Goal: Use online tool/utility: Utilize a website feature to perform a specific function

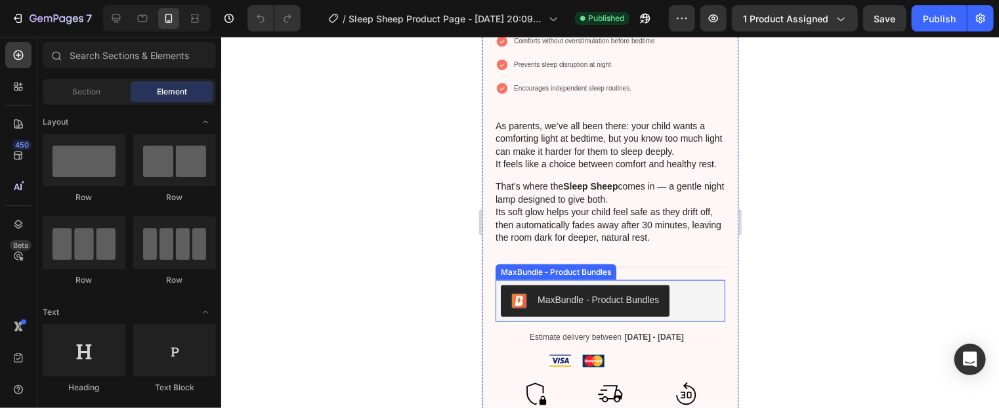
scroll to position [591, 0]
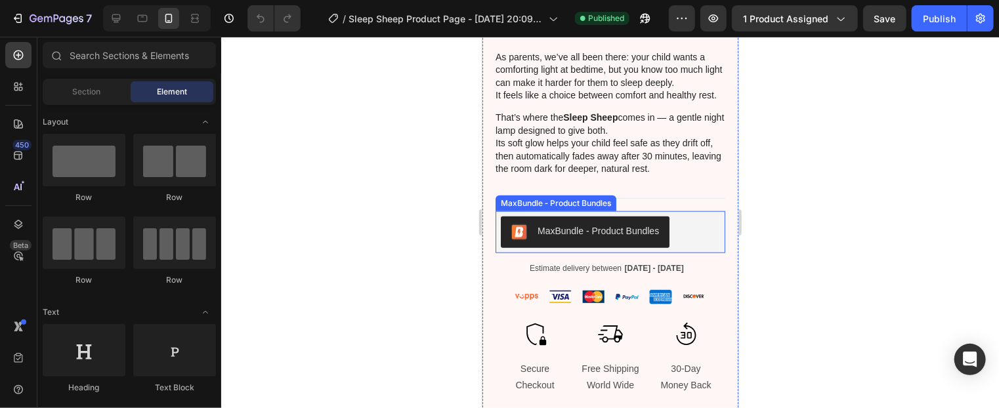
click at [694, 231] on div "MaxBundle ‑ Product Bundles" at bounding box center [609, 231] width 219 height 31
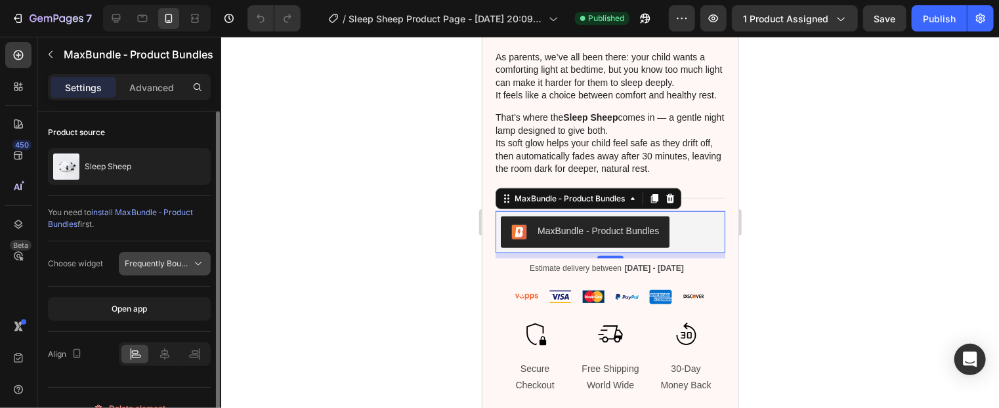
click at [151, 260] on span "Frequently Bought Together Bundle" at bounding box center [190, 264] width 131 height 10
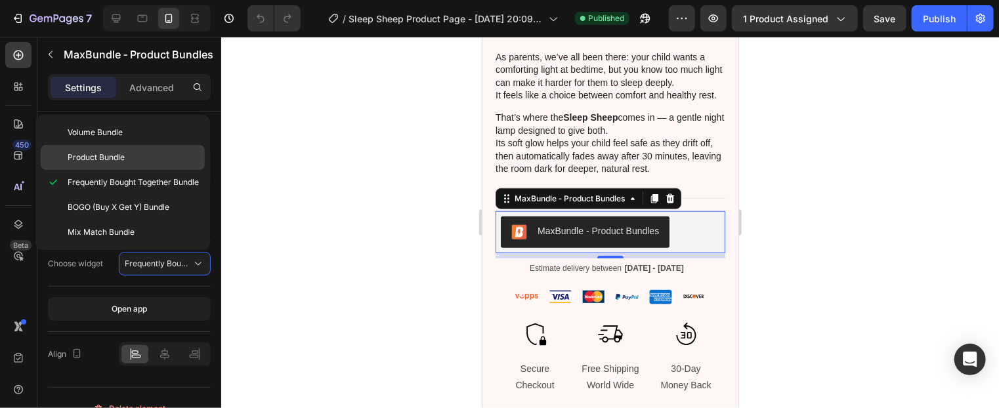
click at [102, 153] on span "Product Bundle" at bounding box center [96, 158] width 57 height 12
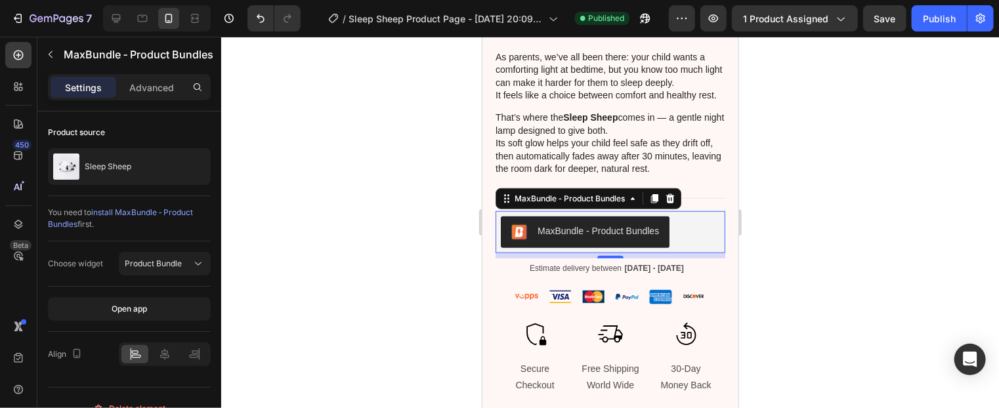
click at [349, 202] on div at bounding box center [610, 222] width 778 height 371
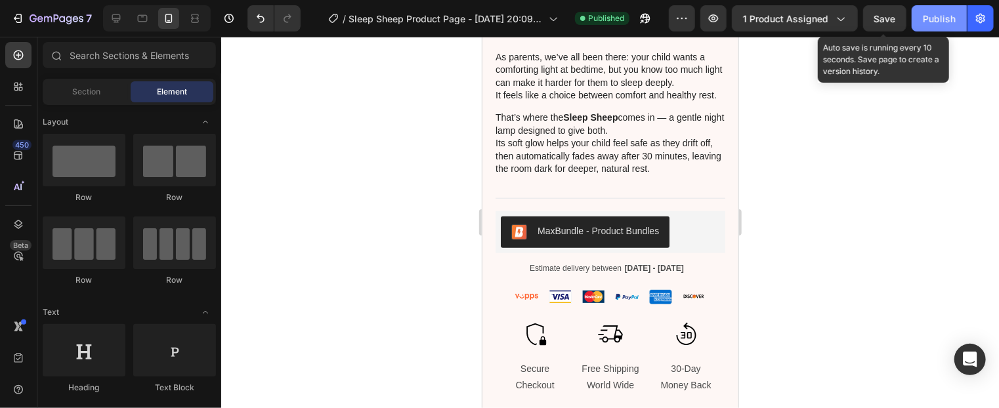
drag, startPoint x: 880, startPoint y: 22, endPoint x: 950, endPoint y: 12, distance: 70.8
click at [880, 21] on span "Save" at bounding box center [885, 18] width 22 height 11
click at [950, 12] on div "Publish" at bounding box center [939, 19] width 33 height 14
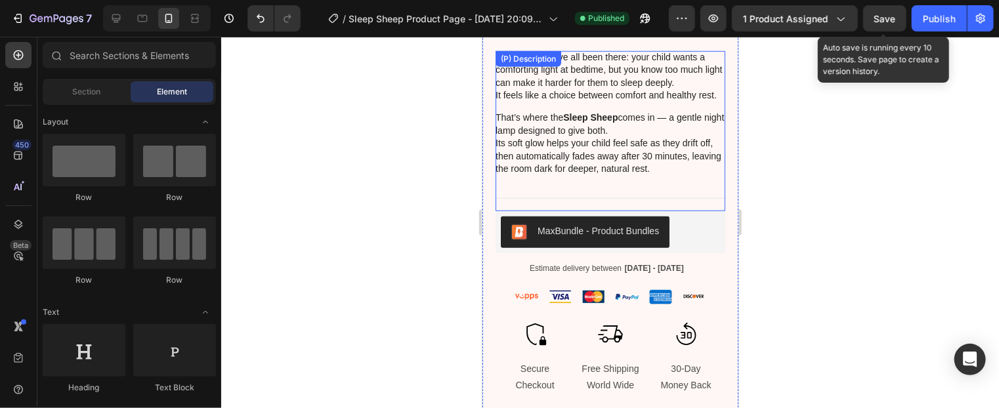
scroll to position [656, 0]
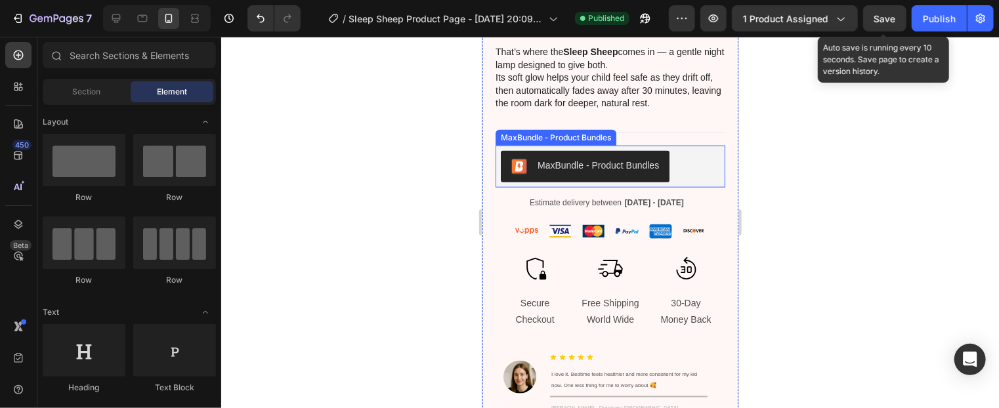
click at [585, 169] on div "MaxBundle ‑ Product Bundles" at bounding box center [597, 165] width 121 height 14
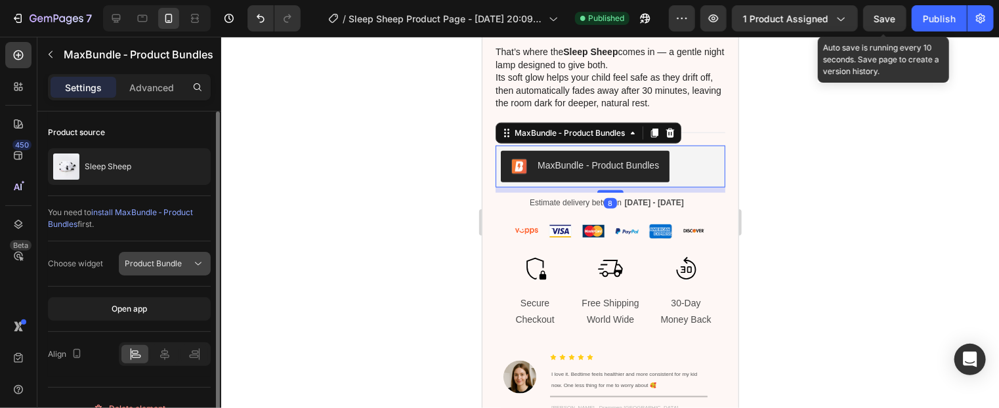
click at [184, 265] on div "Product Bundle" at bounding box center [158, 264] width 67 height 12
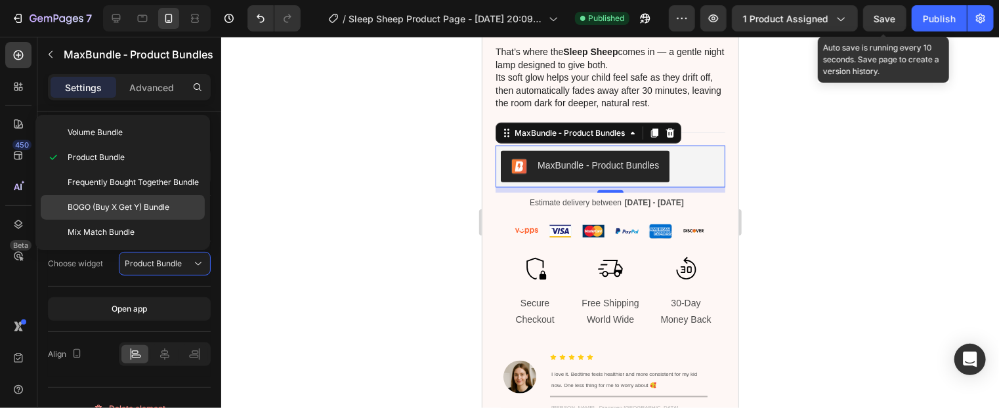
click at [113, 207] on span "BOGO (Buy X Get Y) Bundle" at bounding box center [119, 207] width 102 height 12
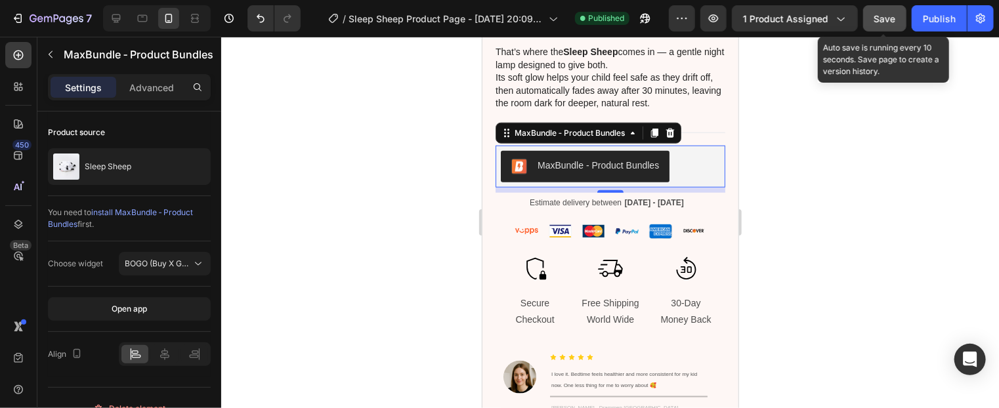
click at [871, 12] on button "Save" at bounding box center [884, 18] width 43 height 26
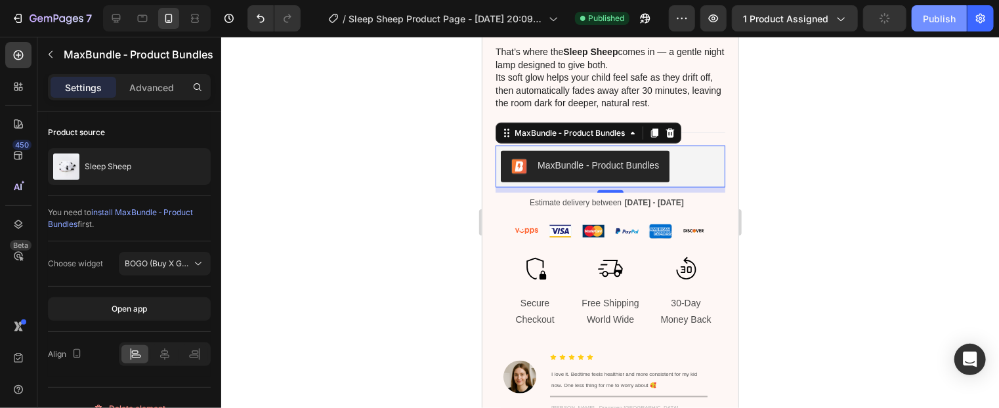
click at [948, 22] on div "Publish" at bounding box center [939, 19] width 33 height 14
